Goal: Task Accomplishment & Management: Use online tool/utility

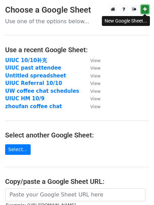
click at [146, 13] on link at bounding box center [145, 9] width 8 height 9
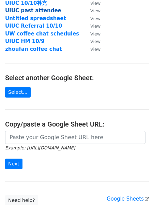
scroll to position [83, 0]
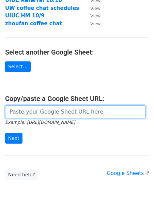
click at [44, 113] on input "url" at bounding box center [75, 112] width 141 height 13
paste input "[URL][DOMAIN_NAME]"
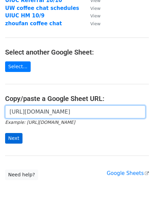
type input "[URL][DOMAIN_NAME]"
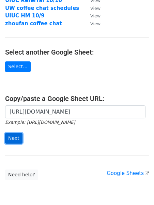
click at [14, 138] on input "Next" at bounding box center [13, 138] width 17 height 11
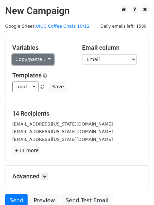
click at [24, 60] on link "Copy/paste..." at bounding box center [33, 59] width 42 height 11
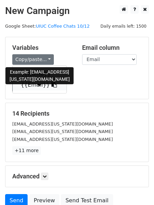
click at [31, 84] on link "{{Email}}" at bounding box center [40, 85] width 54 height 11
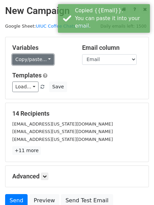
click at [42, 58] on link "Copy/paste..." at bounding box center [33, 59] width 42 height 11
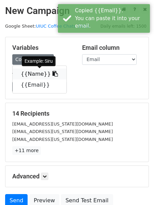
click at [37, 72] on link "{{Name}}" at bounding box center [40, 74] width 54 height 11
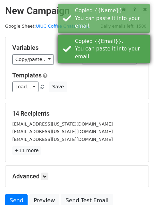
click at [98, 63] on div "Copied {{Email}}. You can paste it into your email." at bounding box center [104, 49] width 92 height 29
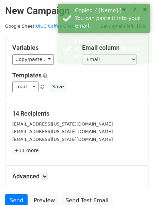
click at [95, 59] on div "Copied {{Email}}. You can paste it into your email." at bounding box center [111, 49] width 72 height 23
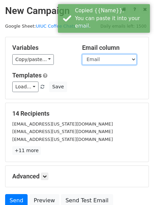
click at [92, 61] on select "Name Email" at bounding box center [109, 59] width 55 height 11
click at [82, 54] on select "Name Email" at bounding box center [109, 59] width 55 height 11
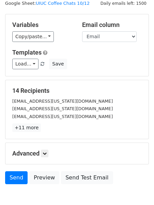
scroll to position [60, 0]
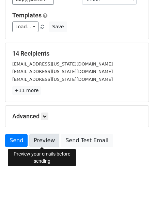
click at [45, 140] on link "Preview" at bounding box center [44, 140] width 30 height 13
click at [42, 138] on link "Preview" at bounding box center [44, 140] width 30 height 13
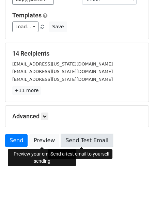
click at [88, 135] on link "Send Test Email" at bounding box center [87, 140] width 52 height 13
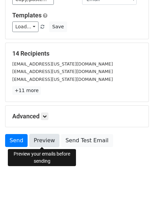
click at [47, 139] on link "Preview" at bounding box center [44, 140] width 30 height 13
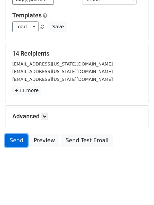
click at [13, 140] on link "Send" at bounding box center [16, 140] width 23 height 13
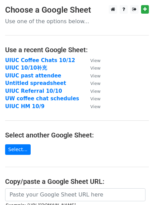
click at [152, 8] on main "Choose a Google Sheet Use one of the options below... Use a recent Google Sheet…" at bounding box center [77, 134] width 154 height 258
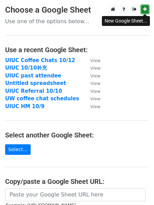
click at [146, 9] on icon at bounding box center [145, 9] width 4 height 5
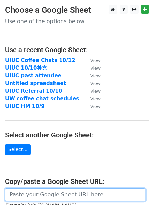
click at [47, 194] on input "url" at bounding box center [75, 194] width 141 height 13
paste input "https://docs.google.com/spreadsheets/d/1X-4NKzZy6YvEl16-DiZKRWek7KOQdGeu9l5x991…"
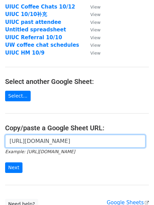
scroll to position [89, 0]
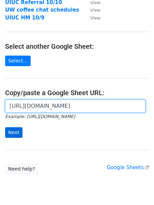
type input "https://docs.google.com/spreadsheets/d/1X-4NKzZy6YvEl16-DiZKRWek7KOQdGeu9l5x991…"
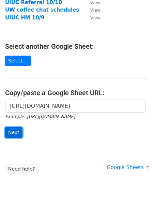
click at [16, 132] on input "Next" at bounding box center [13, 132] width 17 height 11
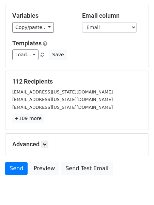
scroll to position [49, 0]
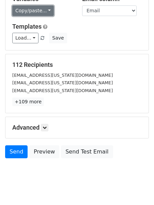
click at [29, 13] on link "Copy/paste..." at bounding box center [33, 10] width 42 height 11
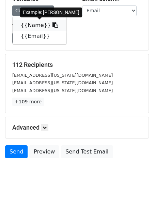
click at [36, 29] on link "{{Name}}" at bounding box center [40, 25] width 54 height 11
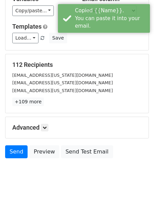
click at [88, 67] on h5 "112 Recipients" at bounding box center [77, 65] width 130 height 8
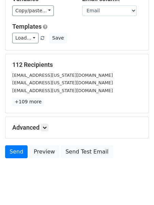
click at [115, 4] on div "Email column Name Email" at bounding box center [112, 5] width 70 height 21
click at [115, 6] on select "Name Email" at bounding box center [109, 10] width 55 height 11
click at [82, 5] on select "Name Email" at bounding box center [109, 10] width 55 height 11
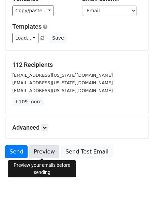
click at [37, 154] on link "Preview" at bounding box center [44, 151] width 30 height 13
click at [45, 153] on link "Preview" at bounding box center [44, 151] width 30 height 13
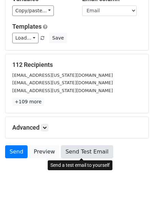
click at [88, 150] on link "Send Test Email" at bounding box center [87, 151] width 52 height 13
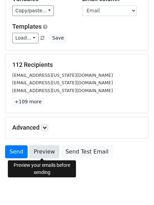
click at [47, 151] on link "Preview" at bounding box center [44, 151] width 30 height 13
